Goal: Task Accomplishment & Management: Complete application form

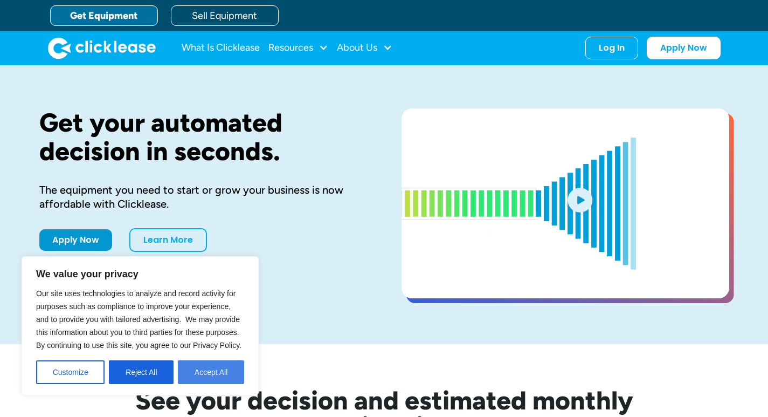
click at [210, 371] on button "Accept All" at bounding box center [211, 372] width 66 height 24
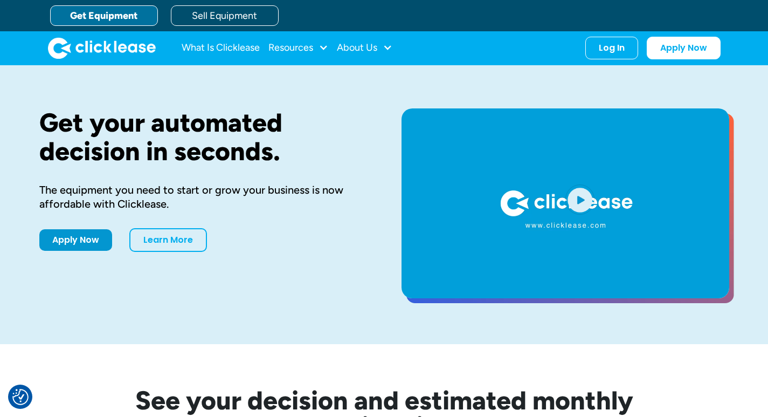
click at [95, 19] on link "Get Equipment" at bounding box center [104, 15] width 108 height 20
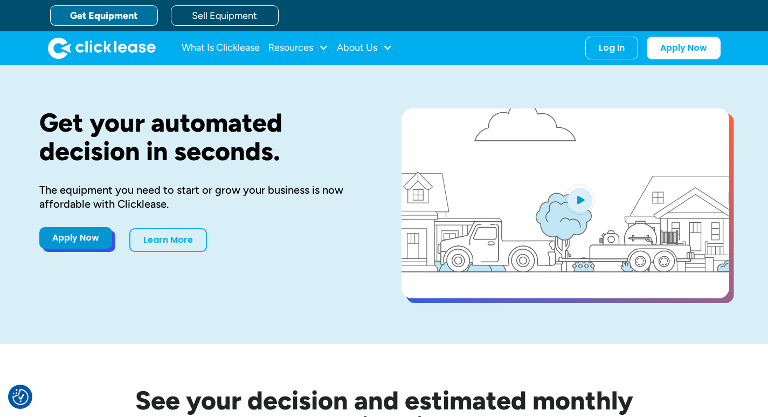
click at [68, 240] on link "Apply Now" at bounding box center [75, 238] width 73 height 22
